Goal: Information Seeking & Learning: Understand process/instructions

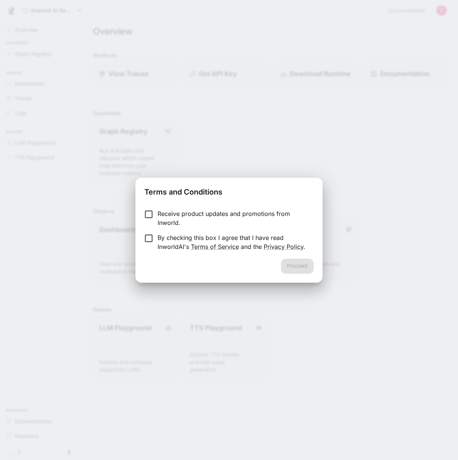
click at [214, 215] on p "Receive product updates and promotions from Inworld." at bounding box center [232, 218] width 150 height 18
click at [179, 237] on p "By checking this box I agree that I have read InworldAI's Terms of Service and …" at bounding box center [232, 242] width 150 height 18
click at [300, 266] on button "Proceed" at bounding box center [297, 266] width 33 height 15
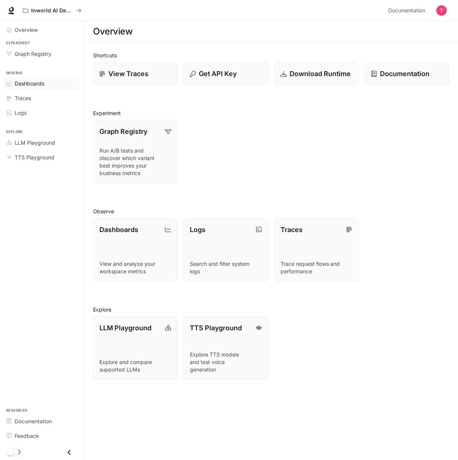
click at [43, 85] on span "Dashboards" at bounding box center [30, 83] width 30 height 8
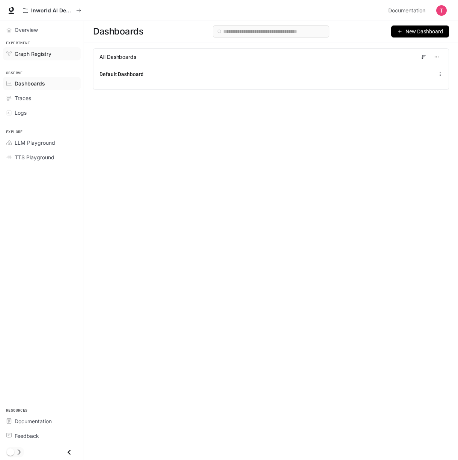
click at [28, 59] on link "Graph Registry" at bounding box center [42, 53] width 78 height 13
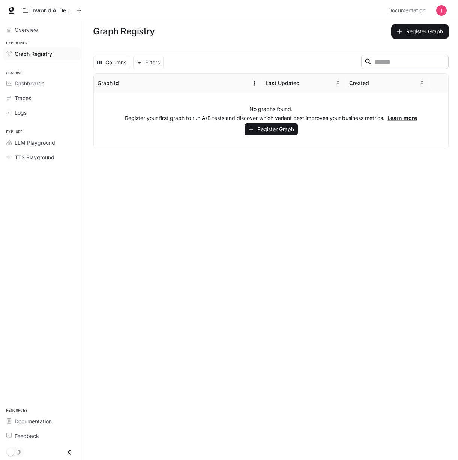
click at [266, 121] on p "Register your first graph to run A/B tests and discover which variant best impr…" at bounding box center [271, 117] width 292 height 7
click at [266, 125] on button "Register Graph" at bounding box center [270, 129] width 53 height 12
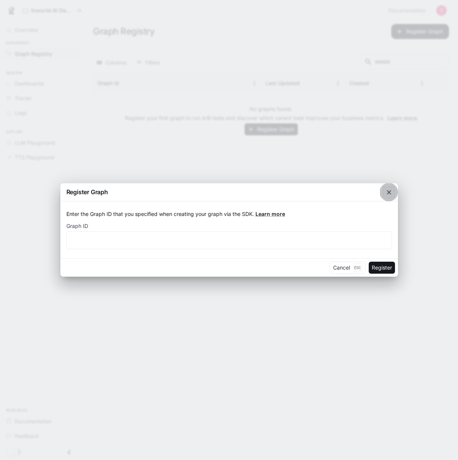
click at [389, 193] on icon "button" at bounding box center [388, 192] width 7 height 7
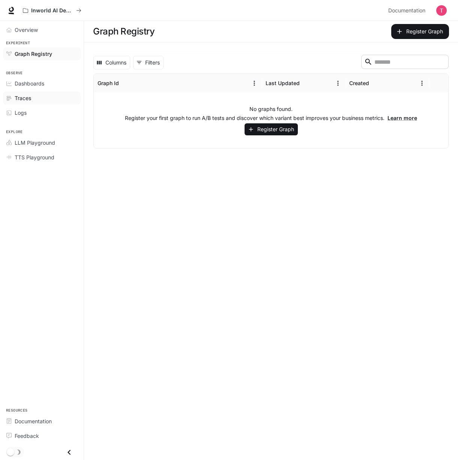
click at [30, 97] on span "Traces" at bounding box center [23, 98] width 16 height 8
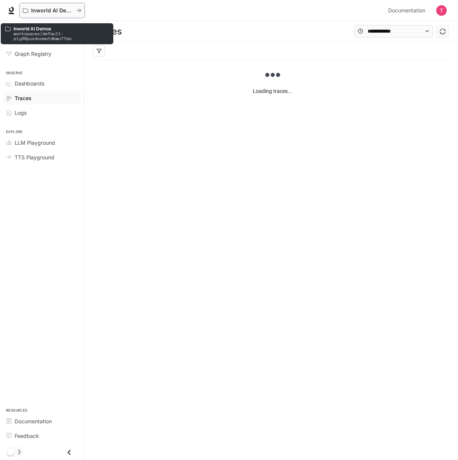
click at [60, 10] on p "Inworld AI Demos" at bounding box center [52, 10] width 42 height 6
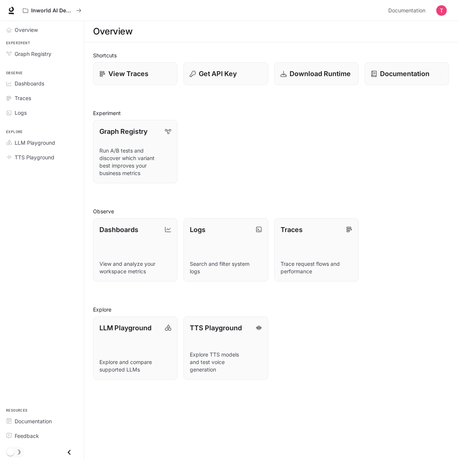
drag, startPoint x: 221, startPoint y: 73, endPoint x: 359, endPoint y: 104, distance: 141.4
click at [359, 104] on div "Shortcuts View Traces Get API Key Download Runtime Documentation Experiment Gra…" at bounding box center [271, 215] width 356 height 328
click at [392, 70] on p "Documentation" at bounding box center [404, 74] width 50 height 10
